Goal: Task Accomplishment & Management: Complete application form

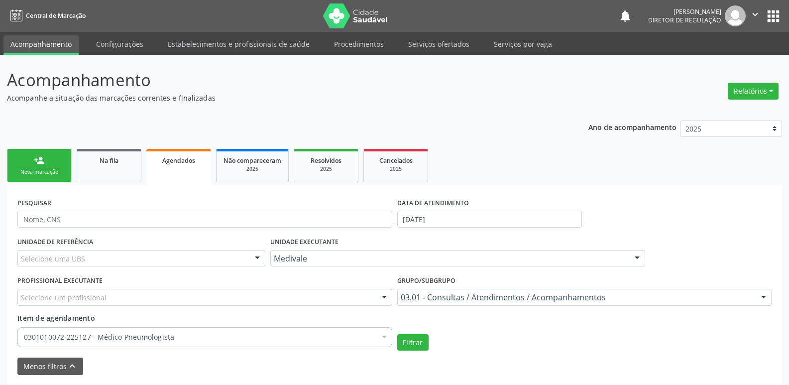
click at [45, 171] on div "Nova marcação" at bounding box center [39, 171] width 50 height 7
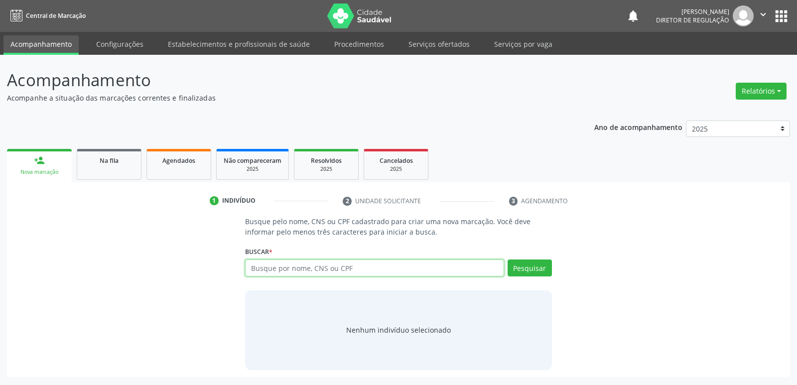
click at [272, 264] on input "text" at bounding box center [374, 267] width 258 height 17
type input "704704784752634"
click at [518, 266] on button "Pesquisar" at bounding box center [529, 267] width 44 height 17
type input "704704784752634"
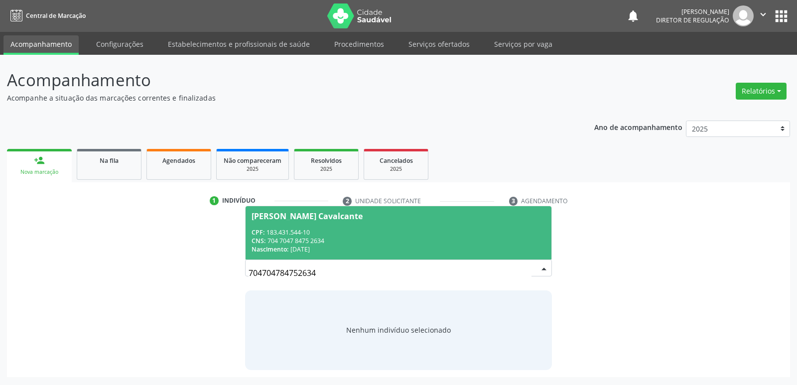
drag, startPoint x: 328, startPoint y: 250, endPoint x: 288, endPoint y: 252, distance: 40.4
click at [288, 252] on div "Nascimento: [DATE]" at bounding box center [398, 249] width 293 height 8
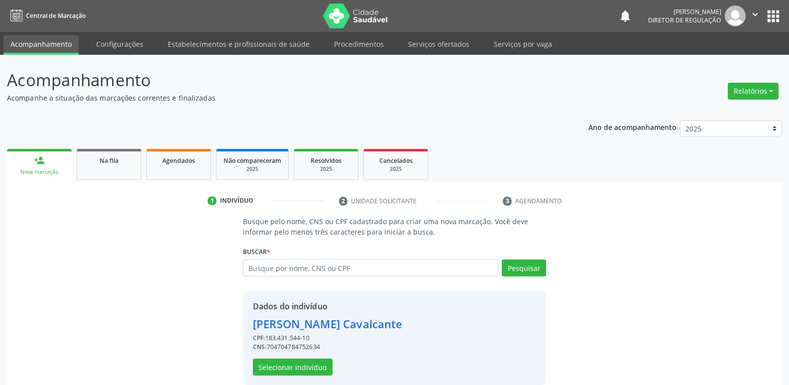
drag, startPoint x: 324, startPoint y: 344, endPoint x: 240, endPoint y: 326, distance: 86.2
click at [240, 326] on div "Busque pelo nome, CNS ou CPF cadastrado para criar uma nova marcação. Você deve…" at bounding box center [394, 300] width 317 height 169
copy div "[PERSON_NAME] Cavalcante CPF: 183.431.544-10 CNS: 704704784752634"
click at [342, 268] on input "text" at bounding box center [370, 267] width 255 height 17
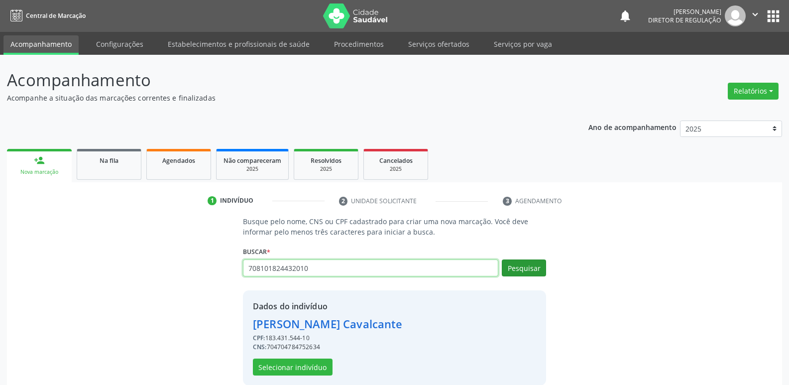
type input "708101824432010"
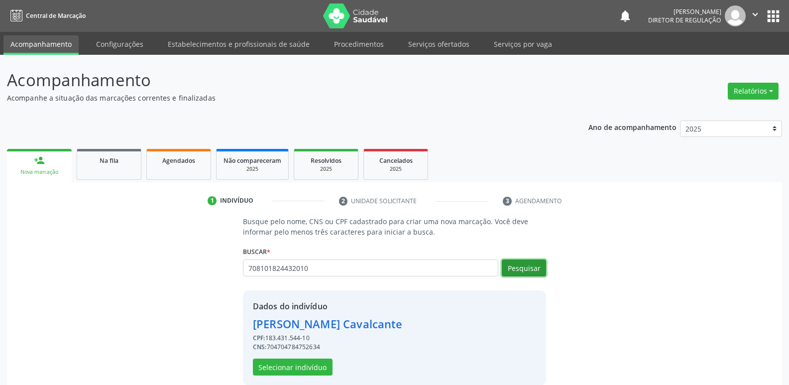
click at [515, 271] on button "Pesquisar" at bounding box center [524, 267] width 44 height 17
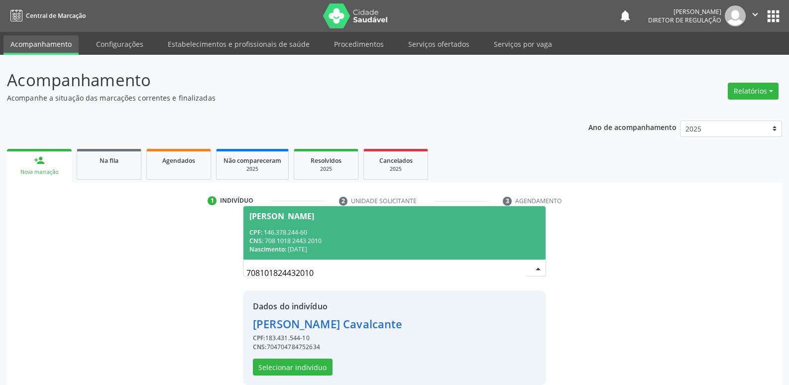
click at [309, 238] on div "CNS: 708 1018 2443 2010" at bounding box center [395, 241] width 290 height 8
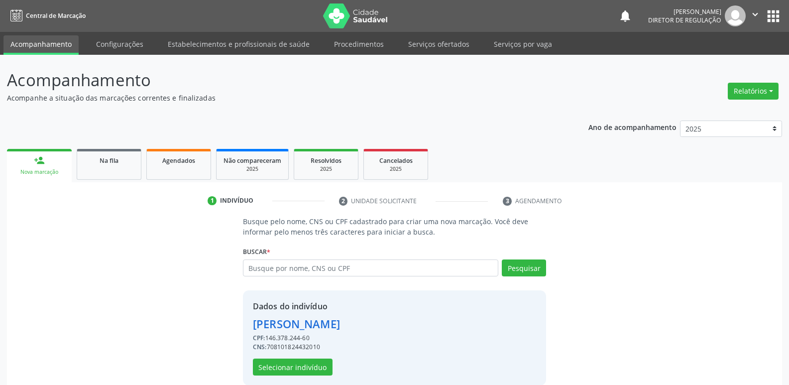
drag, startPoint x: 324, startPoint y: 346, endPoint x: 240, endPoint y: 319, distance: 88.8
click at [240, 319] on div "Busque pelo nome, CNS ou CPF cadastrado para criar uma nova marcação. Você deve…" at bounding box center [394, 300] width 317 height 169
copy div "[PERSON_NAME] CPF: 146.378.244-60 CNS: 708101824432010"
click at [343, 268] on input "text" at bounding box center [370, 267] width 255 height 17
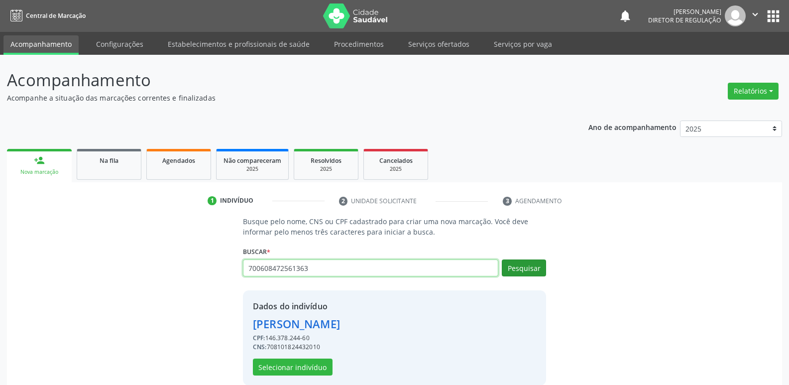
type input "700608472561363"
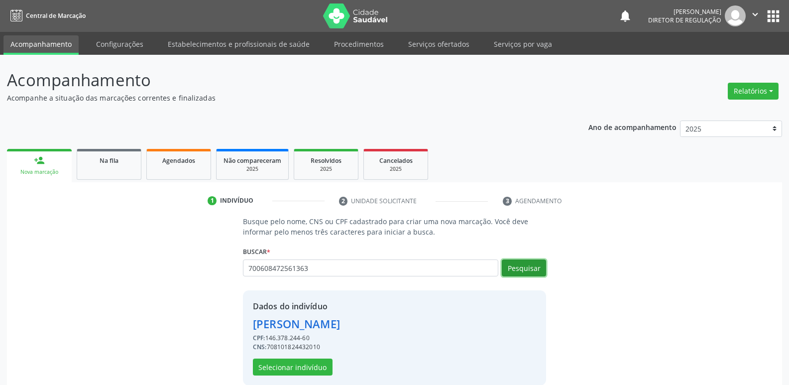
click at [529, 268] on button "Pesquisar" at bounding box center [524, 267] width 44 height 17
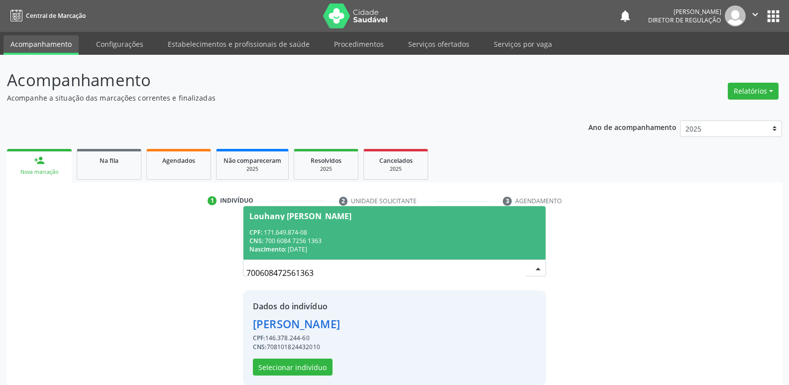
click at [336, 238] on div "CNS: 700 6084 7256 1363" at bounding box center [395, 241] width 290 height 8
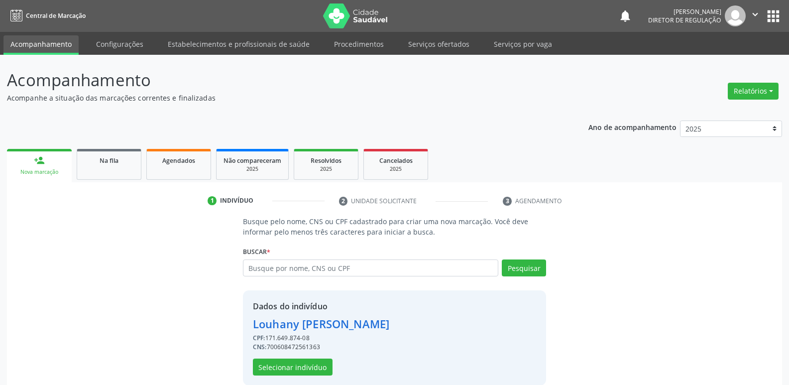
drag, startPoint x: 325, startPoint y: 345, endPoint x: 244, endPoint y: 322, distance: 84.2
click at [244, 322] on div "Dados do indivíduo [PERSON_NAME] CPF: 171.649.874-08 CNS: 700608472561363 Selec…" at bounding box center [394, 337] width 303 height 95
copy div "Louhany [PERSON_NAME] CPF: 171.649.874-08 CNS: 700608472561363"
click at [327, 267] on input "text" at bounding box center [370, 267] width 255 height 17
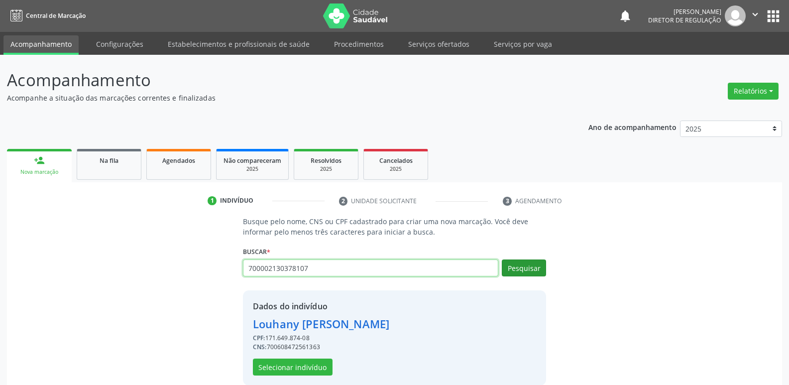
type input "700002130378107"
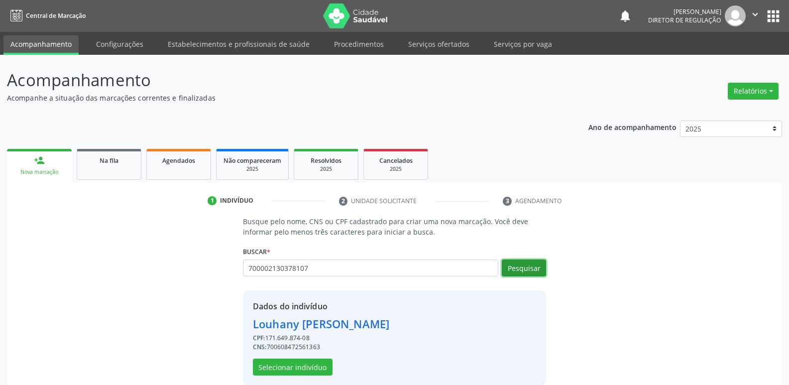
click at [534, 266] on button "Pesquisar" at bounding box center [524, 267] width 44 height 17
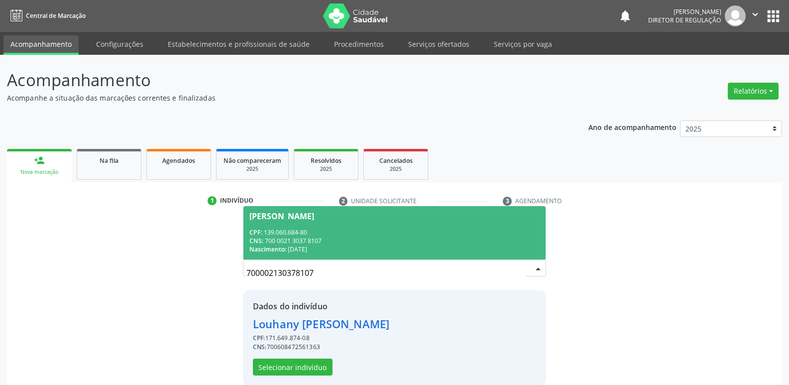
click at [307, 239] on div "CNS: 700 0021 3037 8107" at bounding box center [395, 241] width 290 height 8
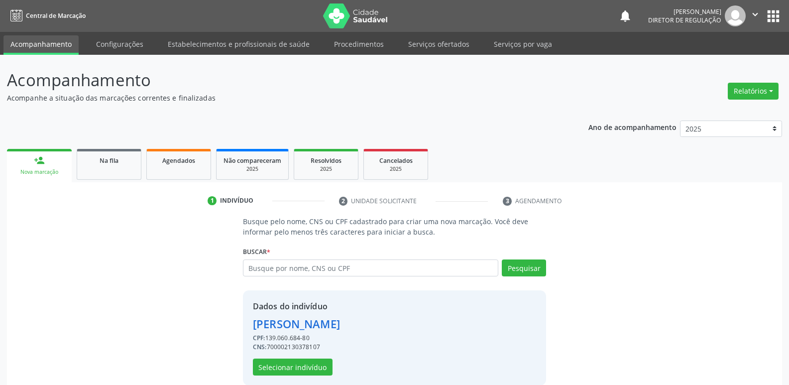
scroll to position [14, 0]
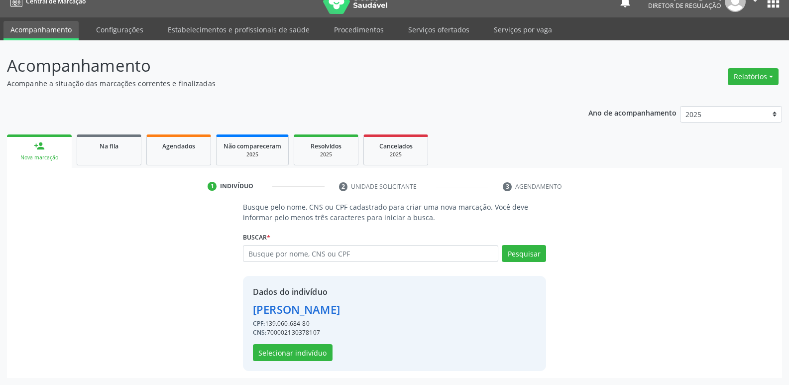
drag, startPoint x: 322, startPoint y: 344, endPoint x: 244, endPoint y: 308, distance: 86.7
click at [244, 308] on div "Dados do indivíduo [PERSON_NAME] CPF: 139.060.684-80 CNS: 700002130378107 Selec…" at bounding box center [394, 323] width 303 height 95
copy div "[PERSON_NAME] dos Santos CPF: 139.060.684-80 CNS: 700002130378107"
click at [339, 253] on input "text" at bounding box center [370, 253] width 255 height 17
type input "898003312202711"
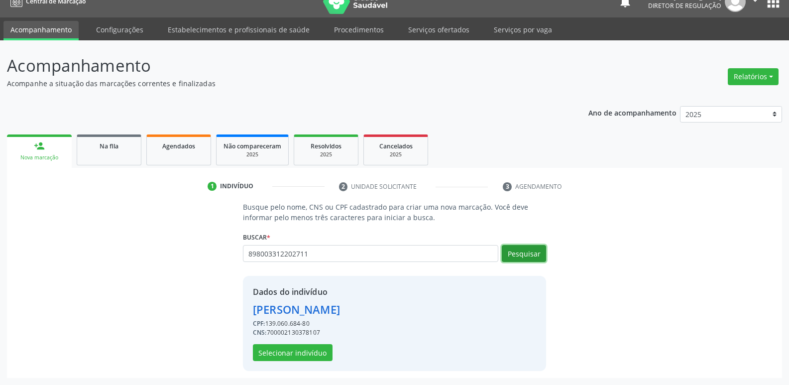
click at [518, 255] on button "Pesquisar" at bounding box center [524, 253] width 44 height 17
